Goal: Transaction & Acquisition: Purchase product/service

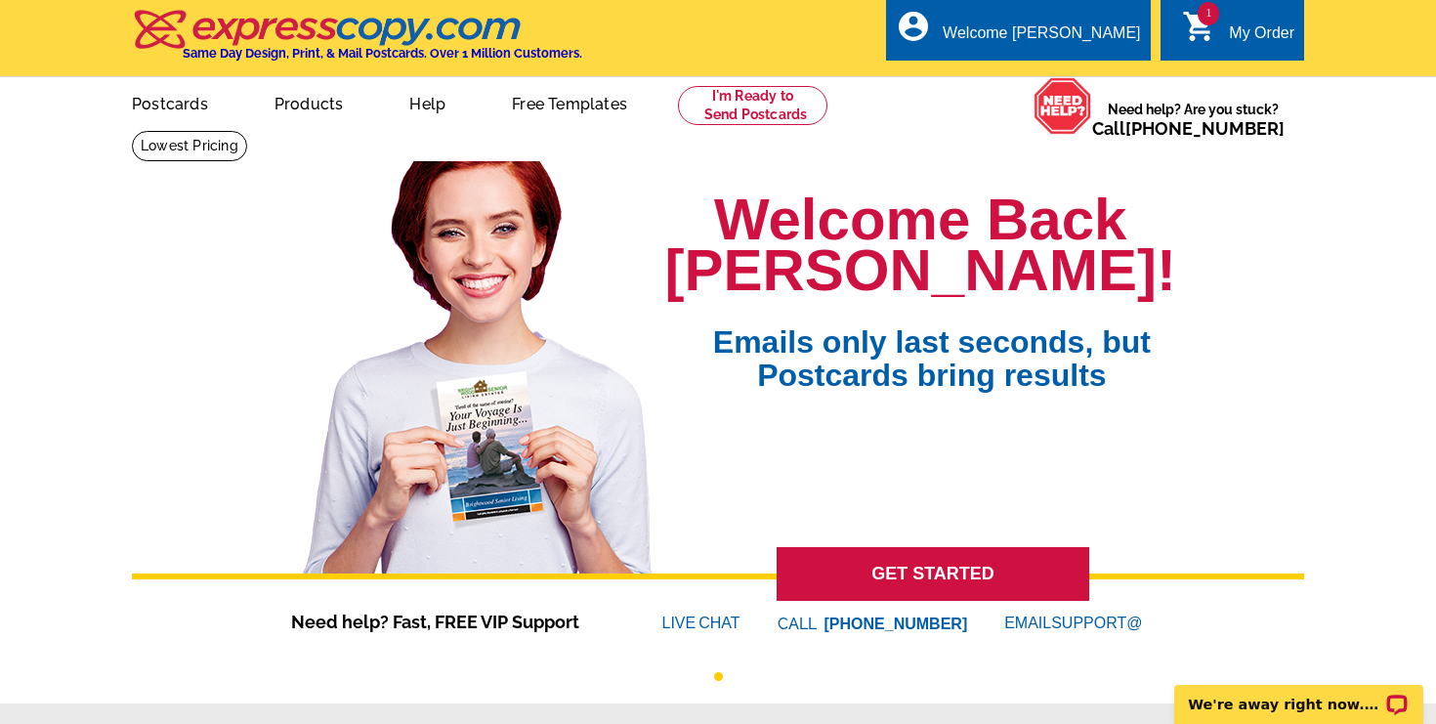
click at [1210, 31] on icon "shopping_cart" at bounding box center [1199, 26] width 35 height 35
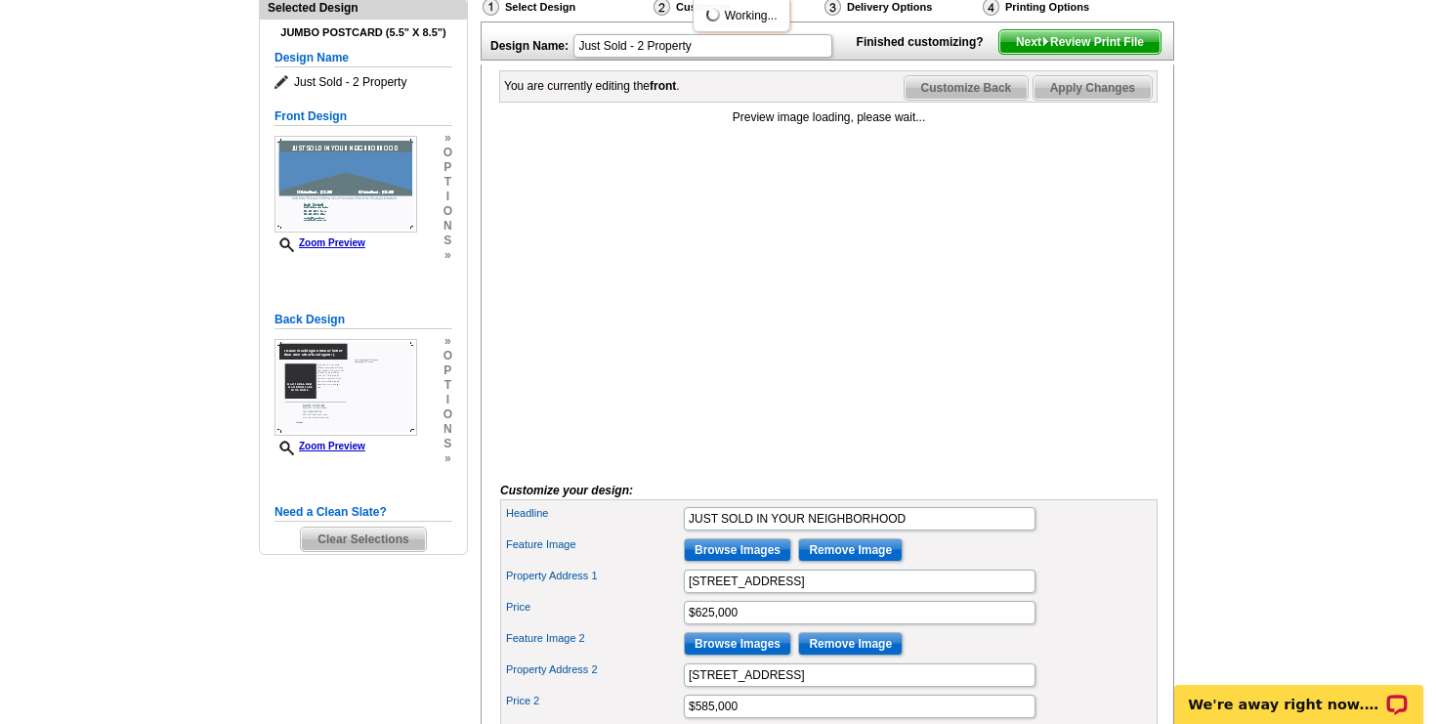
scroll to position [230, 0]
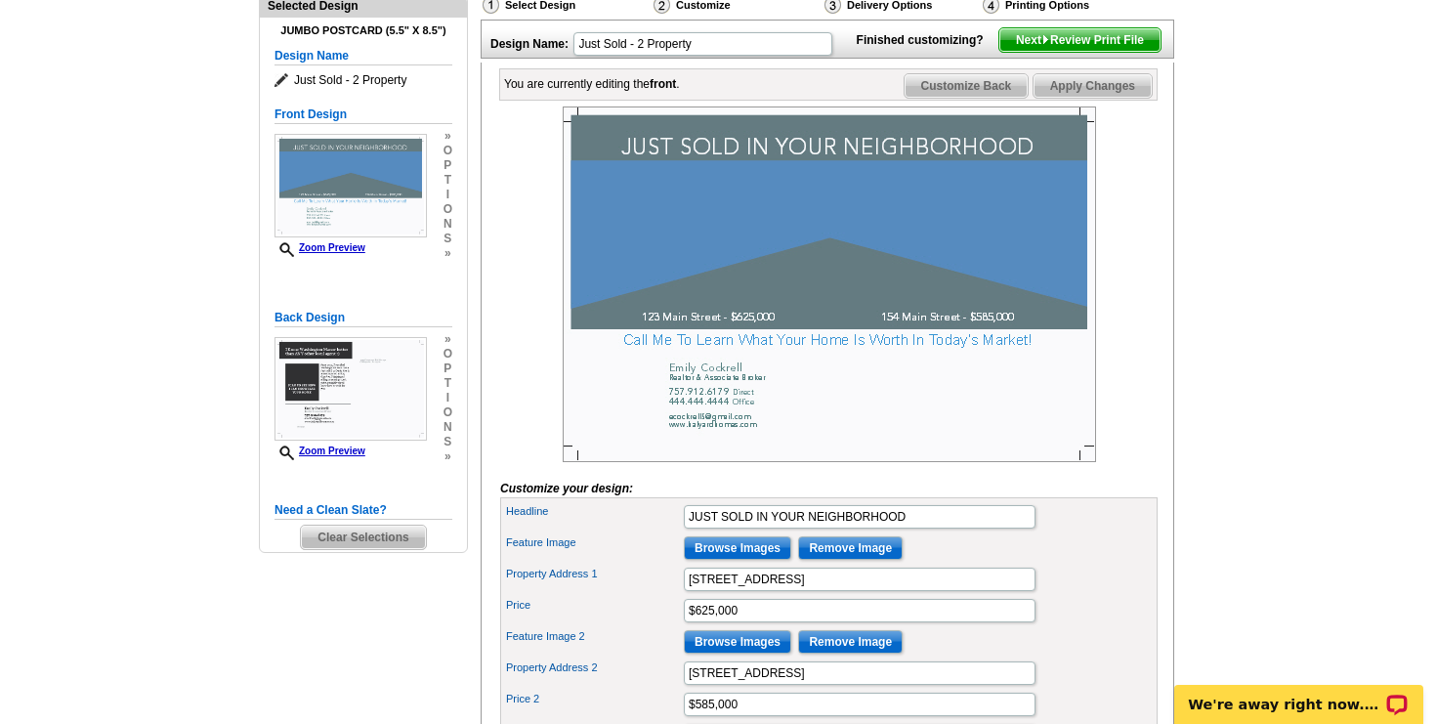
click at [345, 534] on span "Clear Selections" at bounding box center [363, 536] width 124 height 23
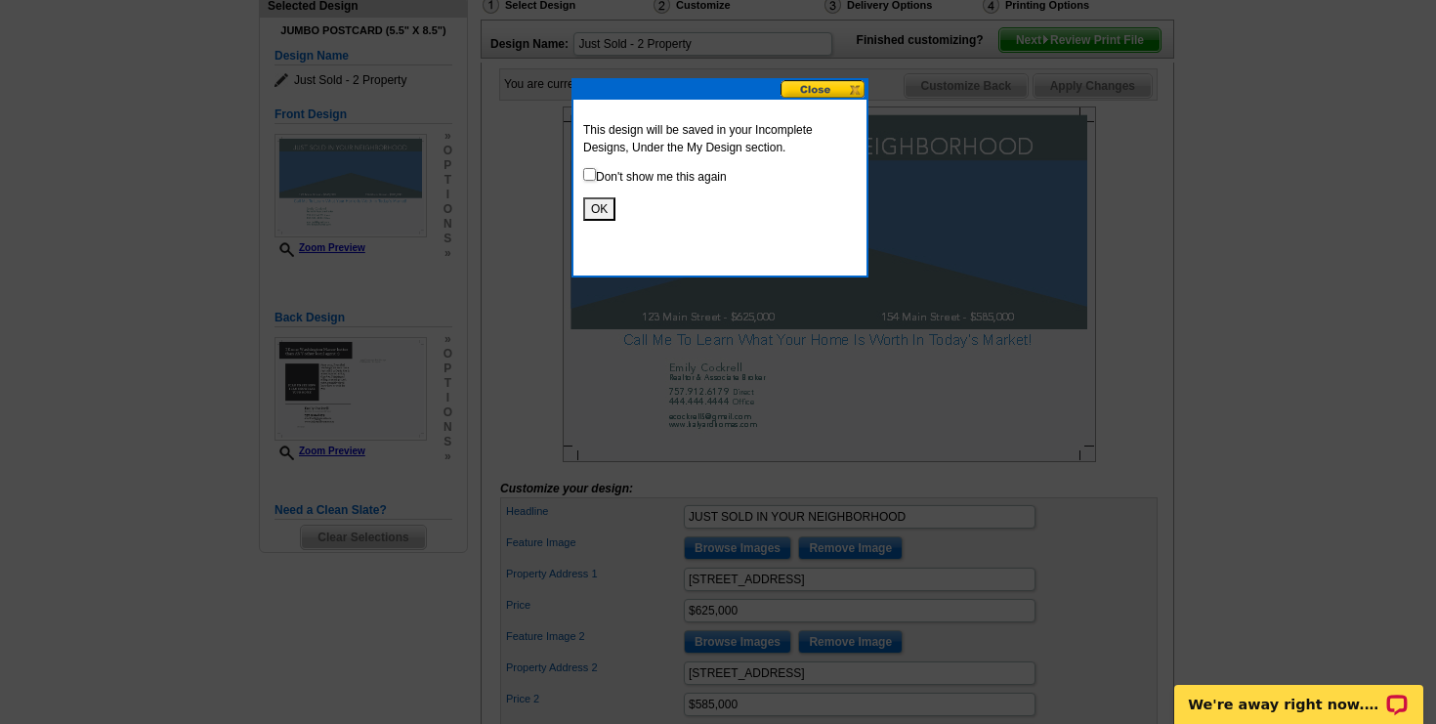
click at [603, 216] on button "OK" at bounding box center [599, 208] width 32 height 23
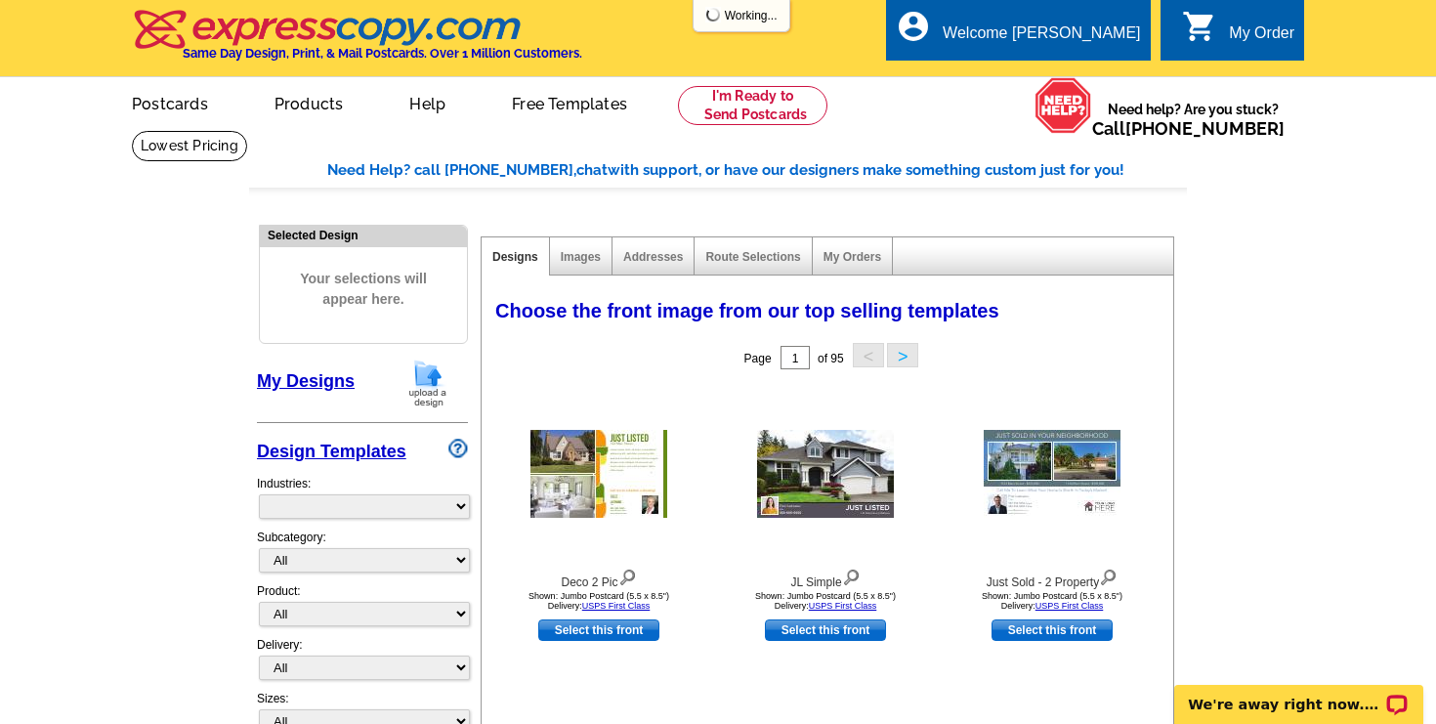
select select "785"
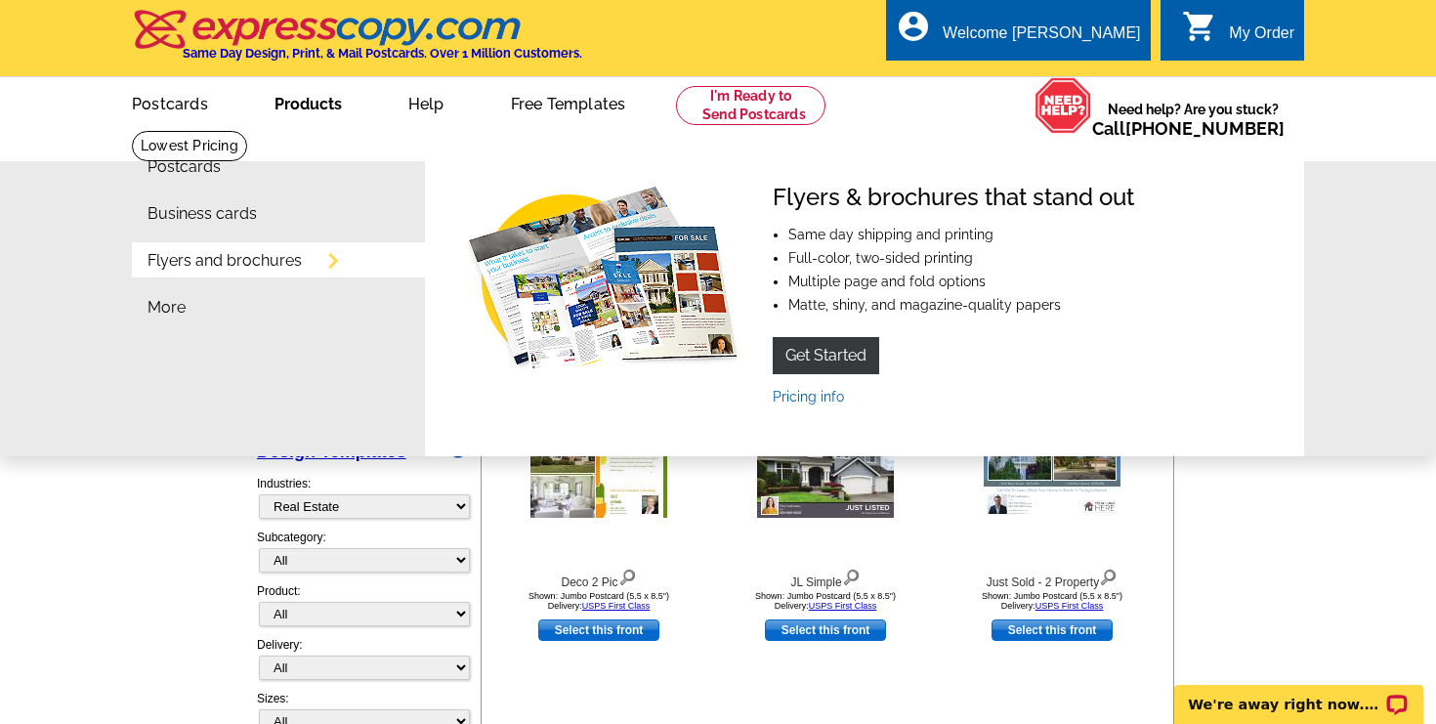
click at [271, 258] on link "Flyers and brochures" at bounding box center [224, 261] width 154 height 16
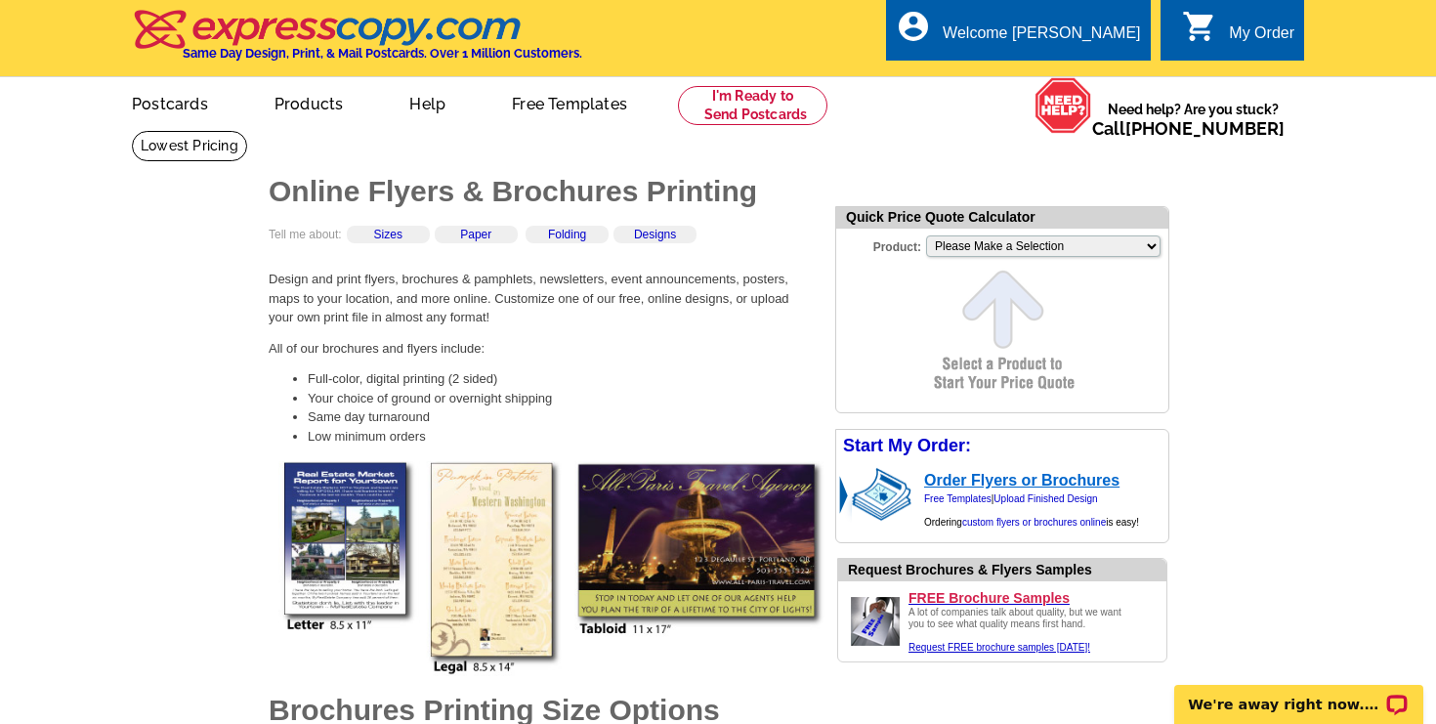
click at [1056, 481] on link "Order Flyers or Brochures" at bounding box center [1021, 480] width 195 height 17
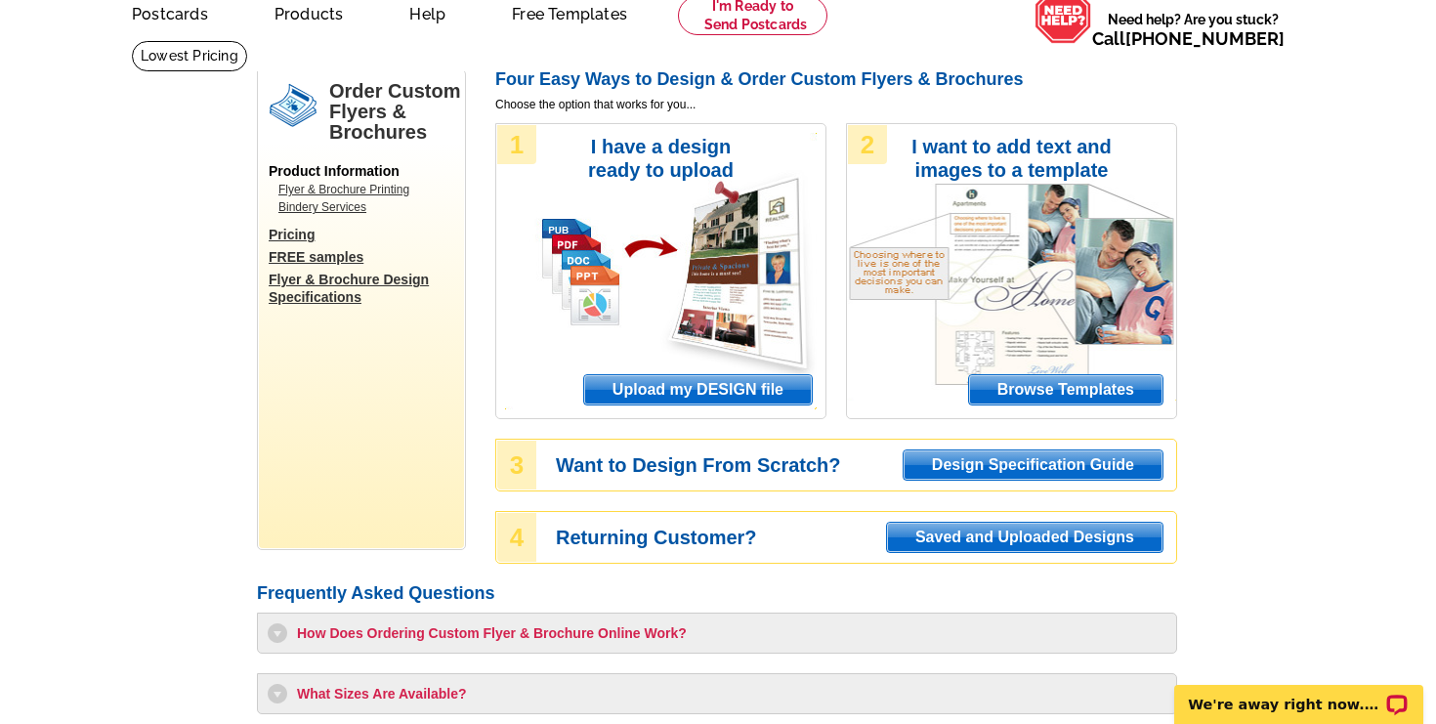
scroll to position [92, 0]
